Goal: Find specific page/section: Find specific page/section

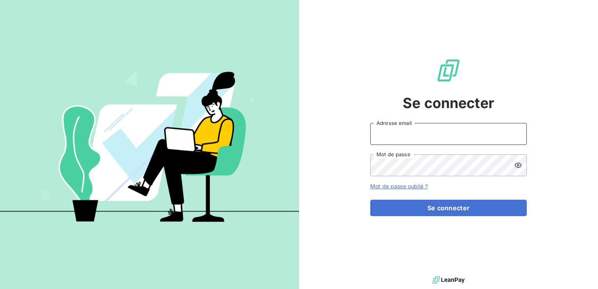
click at [439, 137] on input "Adresse email" at bounding box center [448, 134] width 156 height 22
type input "[EMAIL_ADDRESS][DOMAIN_NAME]"
click at [370, 199] on button "Se connecter" at bounding box center [448, 207] width 156 height 16
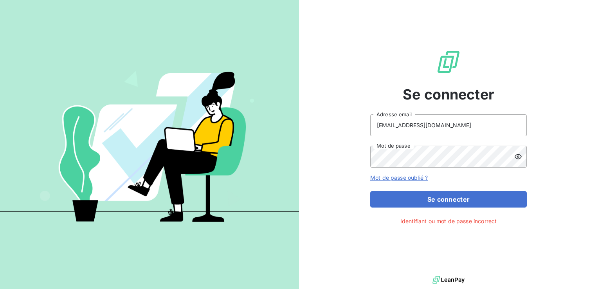
click at [516, 156] on icon at bounding box center [518, 157] width 8 height 8
click at [370, 191] on button "Se connecter" at bounding box center [448, 199] width 156 height 16
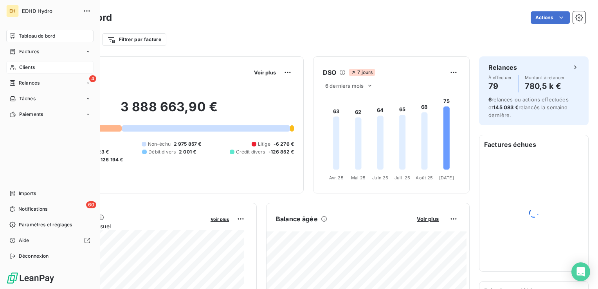
click at [14, 67] on icon at bounding box center [12, 67] width 7 height 6
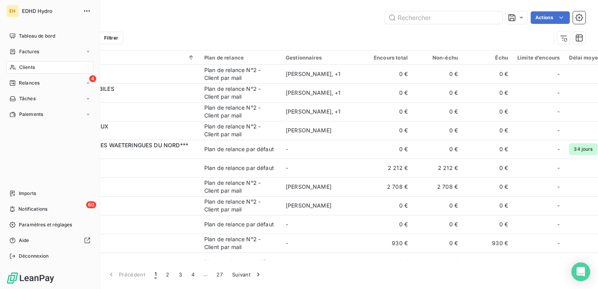
click at [42, 68] on div "Clients" at bounding box center [49, 67] width 87 height 13
click at [25, 66] on span "Clients" at bounding box center [27, 67] width 16 height 7
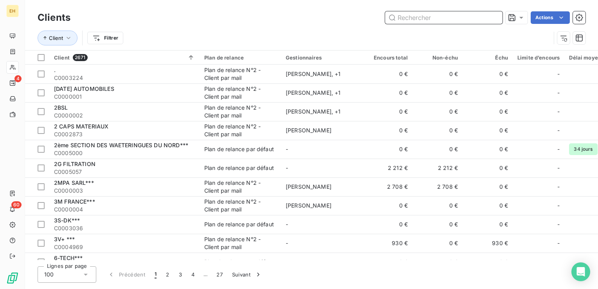
click at [407, 19] on input "text" at bounding box center [443, 17] width 117 height 13
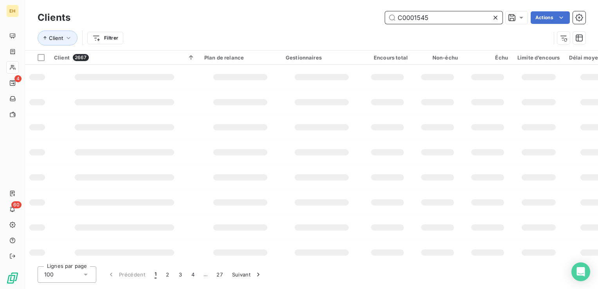
type input "C0001545"
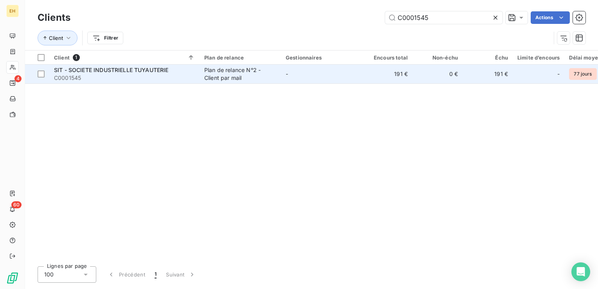
click at [215, 76] on div "Plan de relance N°2 - Client par mail" at bounding box center [240, 74] width 72 height 16
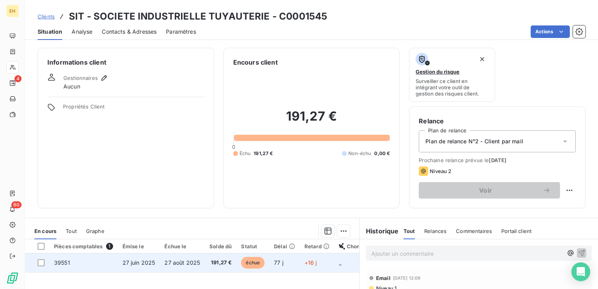
click at [221, 259] on span "191,27 €" at bounding box center [220, 263] width 22 height 8
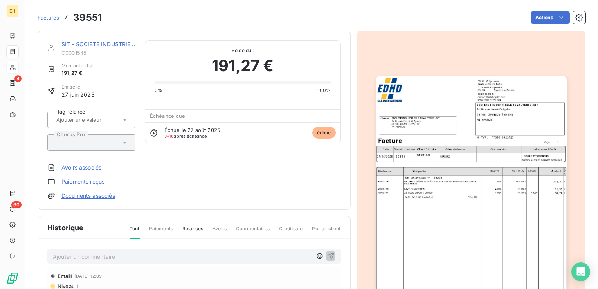
click at [86, 255] on p "Ajouter un commentaire ﻿" at bounding box center [182, 256] width 259 height 10
click at [98, 251] on p "Ajouter un commentaire ﻿" at bounding box center [182, 256] width 259 height 10
click at [200, 249] on div "[PERSON_NAME] <[PERSON_NAME][EMAIL_ADDRESS][DOMAIN_NAME]> :" at bounding box center [193, 255] width 293 height 14
click at [201, 253] on p "[PERSON_NAME] <[PERSON_NAME][EMAIL_ADDRESS][DOMAIN_NAME]> :" at bounding box center [182, 255] width 259 height 9
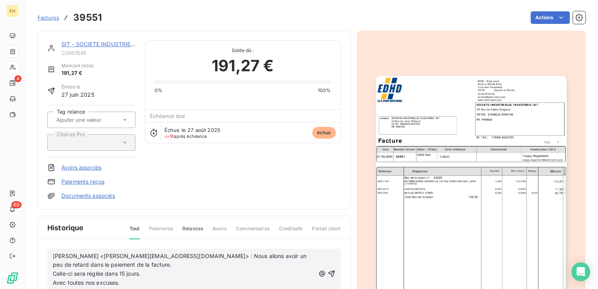
click at [164, 265] on p "[PERSON_NAME] <[PERSON_NAME][EMAIL_ADDRESS][DOMAIN_NAME]> : Nous allons avoir u…" at bounding box center [184, 260] width 262 height 18
click at [218, 260] on p "[PERSON_NAME] <[PERSON_NAME][EMAIL_ADDRESS][DOMAIN_NAME]> : Nous allons avoir u…" at bounding box center [184, 260] width 262 height 18
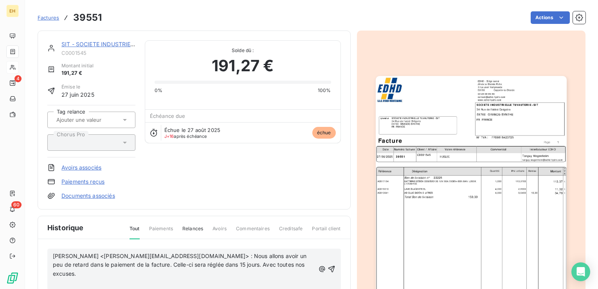
click at [296, 264] on p "[PERSON_NAME] <[PERSON_NAME][EMAIL_ADDRESS][DOMAIN_NAME]> : Nous allons avoir u…" at bounding box center [184, 264] width 262 height 27
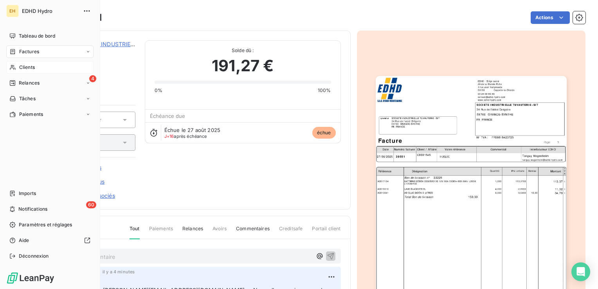
drag, startPoint x: 23, startPoint y: 66, endPoint x: 27, endPoint y: 65, distance: 4.1
click at [23, 65] on span "Clients" at bounding box center [27, 67] width 16 height 7
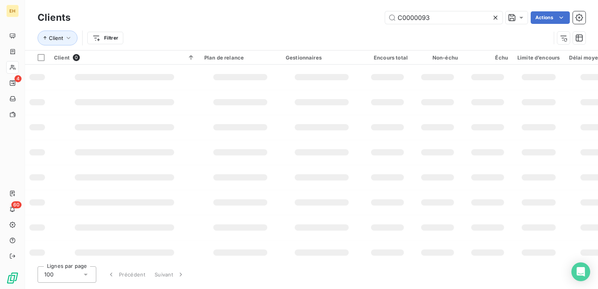
type input "C0000093"
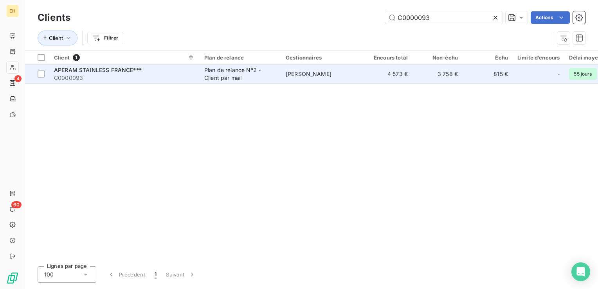
click at [103, 71] on span "APERAM STAINLESS FRANCE***" at bounding box center [98, 69] width 88 height 7
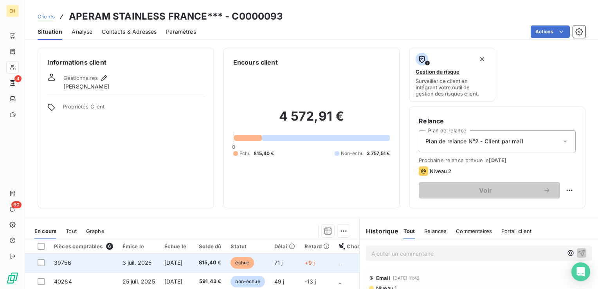
click at [138, 258] on td "3 juil. 2025" at bounding box center [139, 262] width 42 height 19
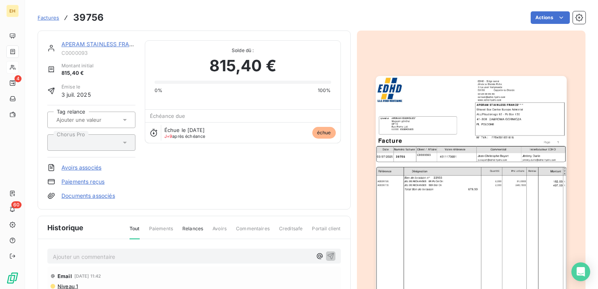
click at [125, 255] on p "Ajouter un commentaire ﻿" at bounding box center [182, 256] width 259 height 10
click at [199, 257] on p "Fr, Reminders <[DOMAIN_NAME][EMAIL_ADDRESS][DOMAIN_NAME]> :" at bounding box center [182, 255] width 259 height 9
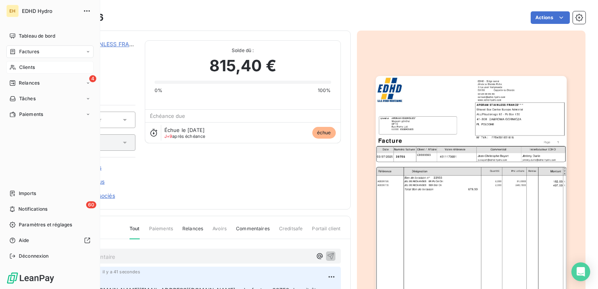
click at [33, 69] on span "Clients" at bounding box center [27, 67] width 16 height 7
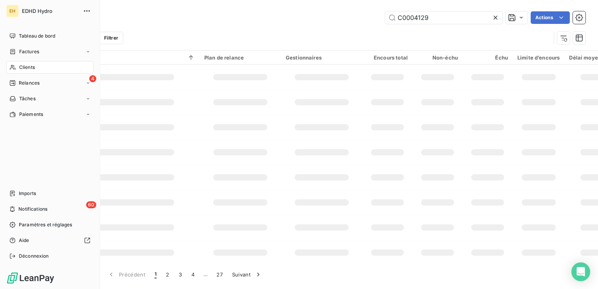
type input "C0004129"
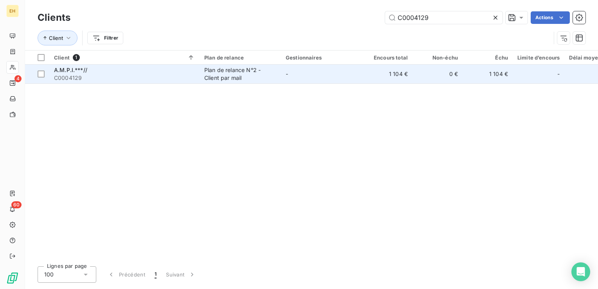
click at [153, 75] on span "C0004129" at bounding box center [124, 78] width 141 height 8
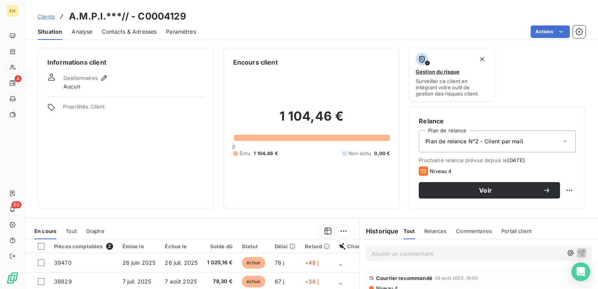
scroll to position [78, 0]
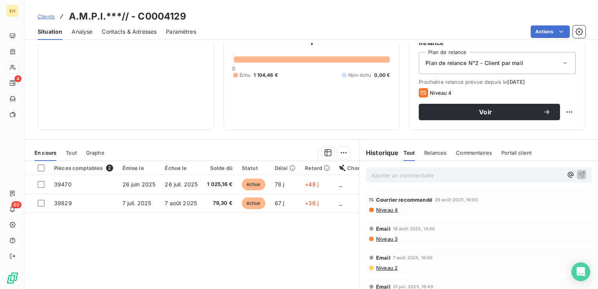
click at [391, 208] on span "Niveau 4" at bounding box center [386, 210] width 23 height 6
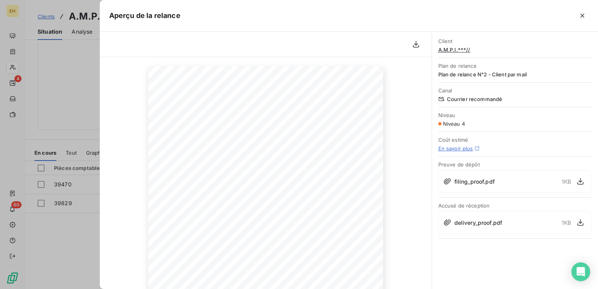
scroll to position [39, 0]
click at [415, 61] on span "Télécharger le courrier" at bounding box center [415, 62] width 59 height 7
click at [416, 47] on icon "button" at bounding box center [416, 44] width 6 height 7
click at [360, 34] on div at bounding box center [266, 44] width 332 height 25
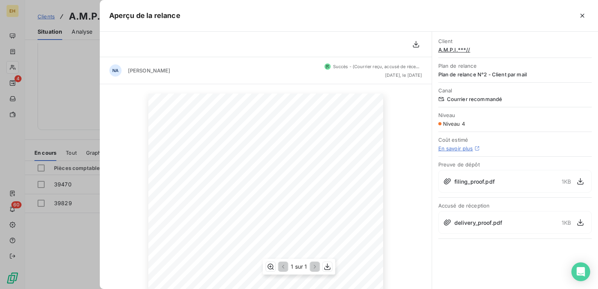
scroll to position [39, 0]
click at [329, 268] on icon "button" at bounding box center [327, 266] width 8 height 8
click at [580, 16] on icon "button" at bounding box center [582, 16] width 8 height 8
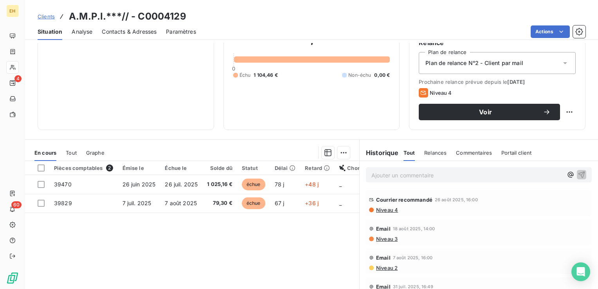
scroll to position [78, 0]
click at [386, 212] on div "Courrier recommandé [DATE] 16:00 Niveau 4" at bounding box center [479, 203] width 226 height 26
click at [385, 210] on span "Niveau 4" at bounding box center [386, 210] width 23 height 6
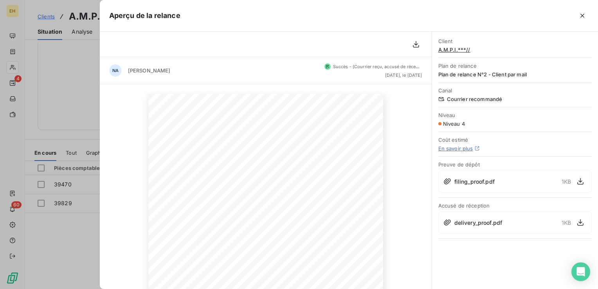
click at [485, 224] on span "delivery_proof.pdf" at bounding box center [478, 222] width 48 height 8
click at [578, 223] on icon "button" at bounding box center [580, 222] width 8 height 8
click at [582, 16] on icon "button" at bounding box center [582, 16] width 8 height 8
